Goal: Task Accomplishment & Management: Use online tool/utility

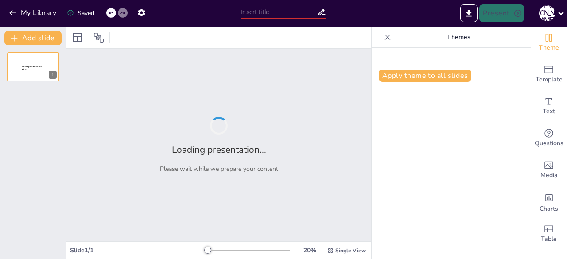
type input "New Sendsteps"
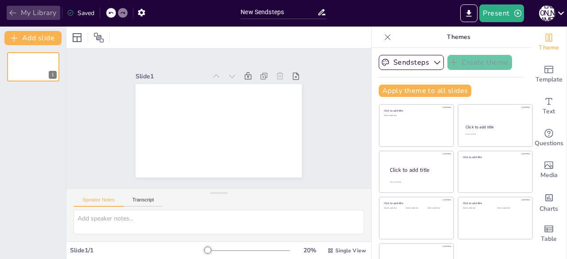
click at [15, 16] on icon "button" at bounding box center [12, 12] width 9 height 9
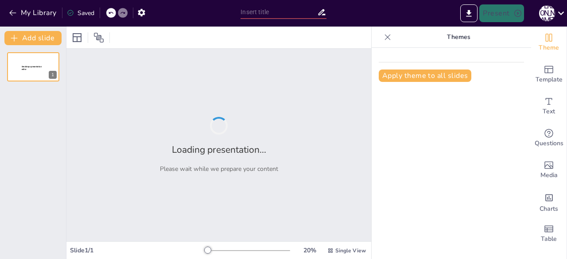
type input "Strategic Framework for Organisational Development and effectiveness"
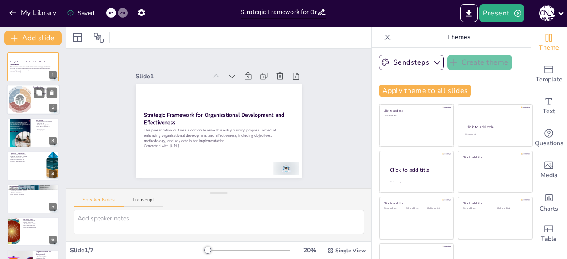
click at [27, 98] on div at bounding box center [19, 99] width 27 height 27
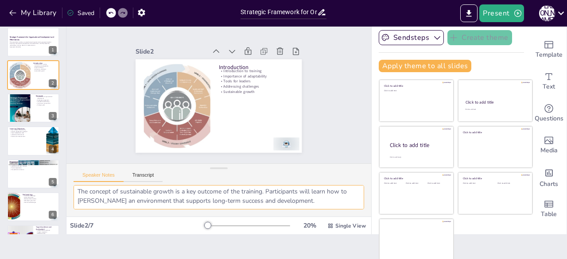
scroll to position [104, 0]
click at [34, 106] on div at bounding box center [45, 101] width 23 height 11
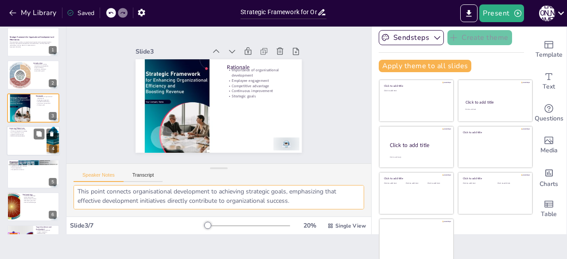
click at [32, 140] on div at bounding box center [33, 141] width 53 height 30
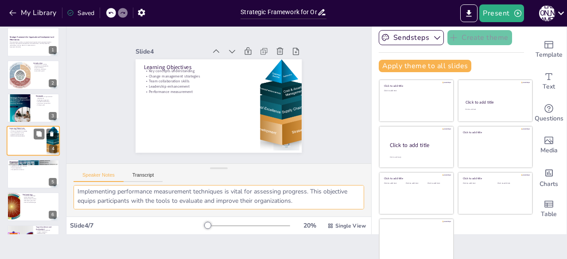
scroll to position [95, 0]
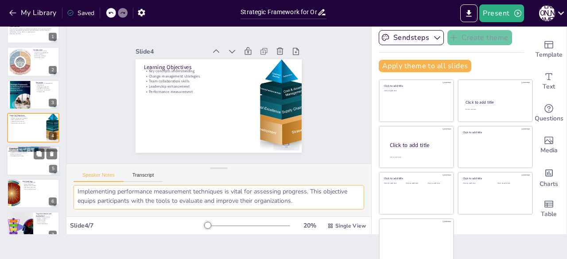
click at [25, 157] on div at bounding box center [33, 161] width 53 height 30
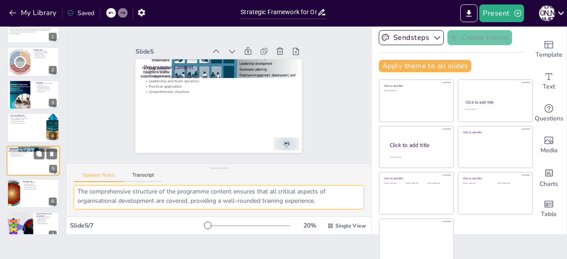
scroll to position [86, 0]
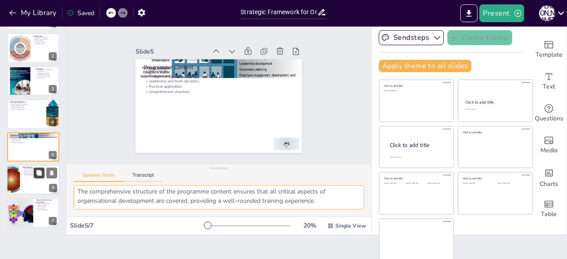
click at [39, 173] on icon at bounding box center [38, 172] width 5 height 5
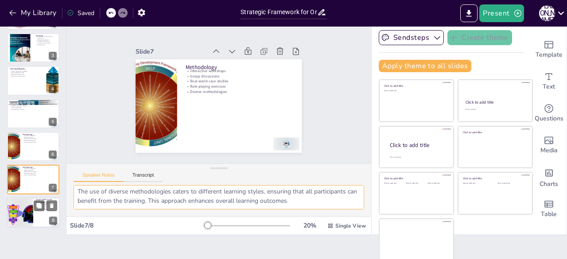
click at [31, 219] on div at bounding box center [19, 213] width 43 height 30
type textarea "Defining the target audience ensures that the training is relevant and tailored…"
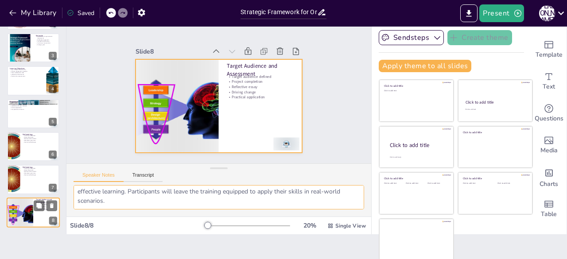
click at [39, 214] on div at bounding box center [33, 213] width 53 height 30
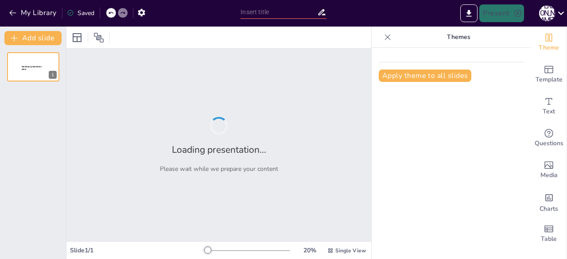
type input "Strategic Framework for Organisational Development and effectiveness"
